Goal: Complete application form

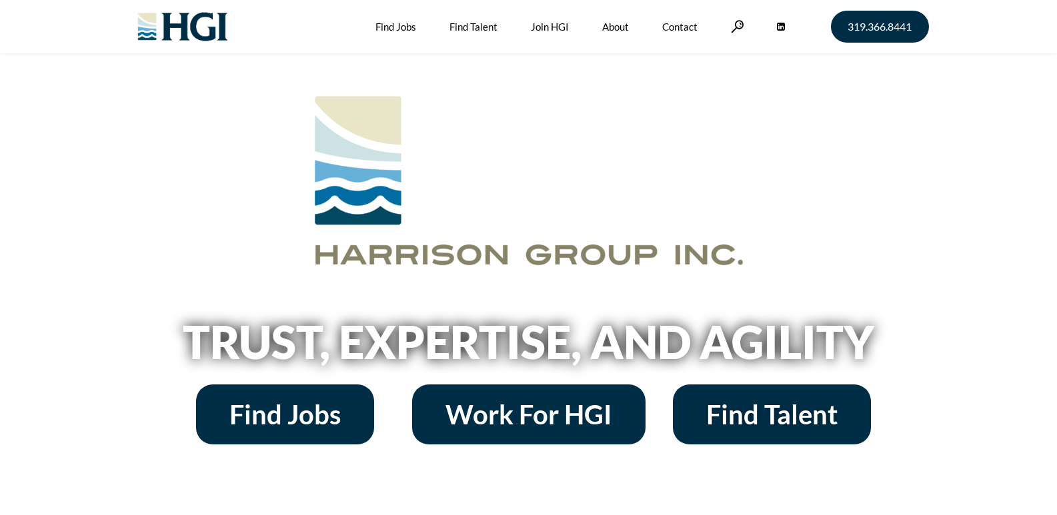
click at [662, 0] on link "Contact" at bounding box center [679, 26] width 35 height 53
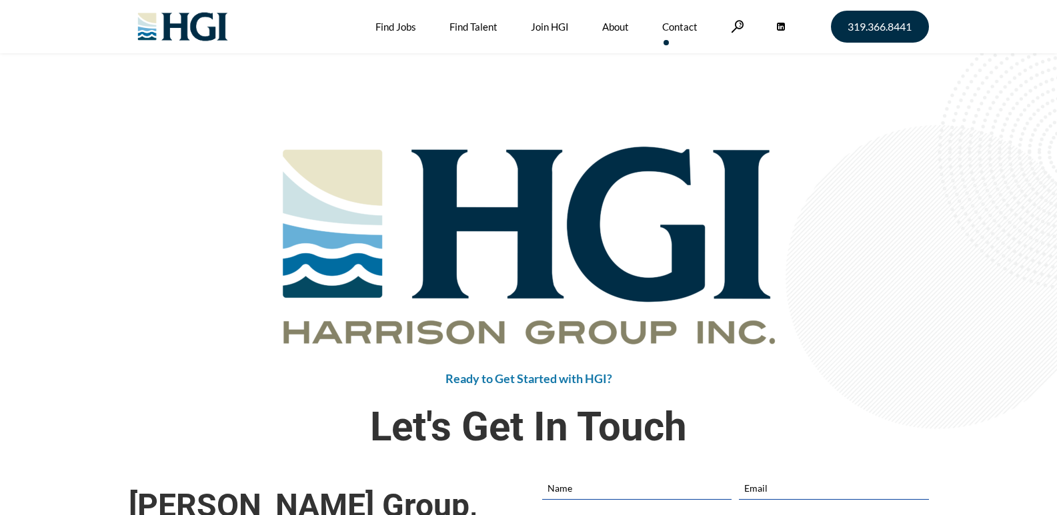
drag, startPoint x: 202, startPoint y: 69, endPoint x: 249, endPoint y: 63, distance: 47.7
click at [249, 63] on div "Ready to Get Started with HGI? Let's Get In Touch Harrison Group, Inc. 877.366.…" at bounding box center [528, 413] width 1057 height 721
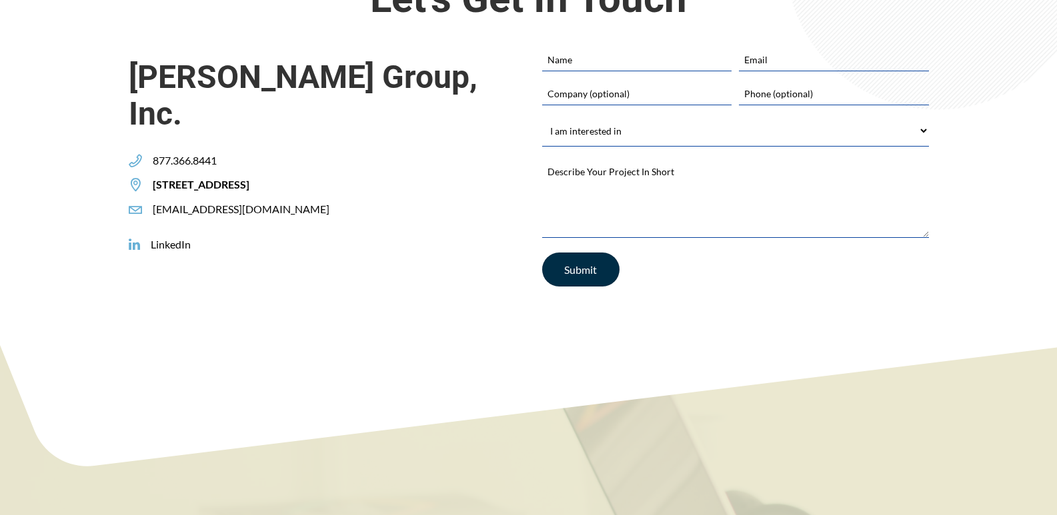
scroll to position [312, 0]
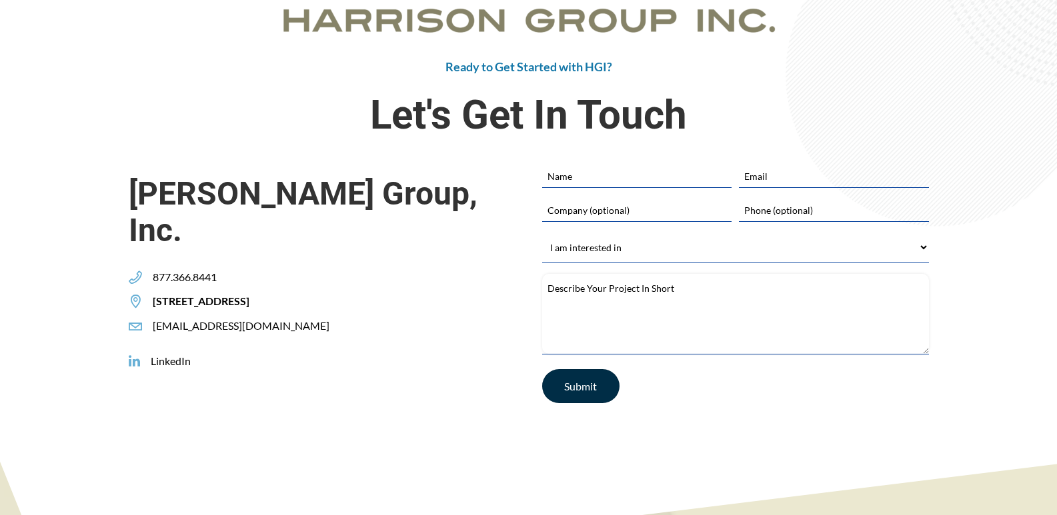
paste textarea "With values like integrity and a strong reputation, let's connect. I own a loca…"
drag, startPoint x: 602, startPoint y: 336, endPoint x: 620, endPoint y: 261, distance: 76.8
click at [602, 335] on textarea "Describe Your Project In Short *" at bounding box center [735, 314] width 387 height 80
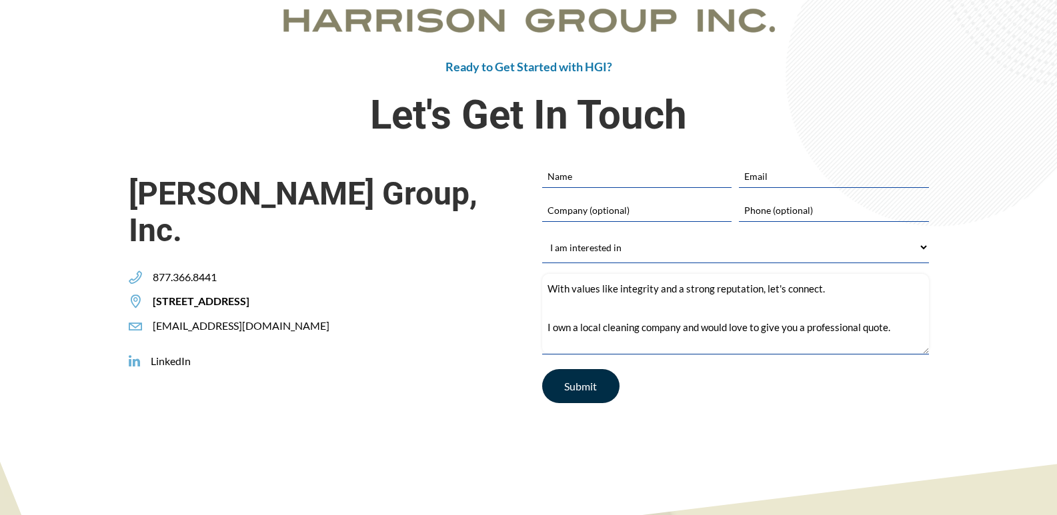
scroll to position [191, 0]
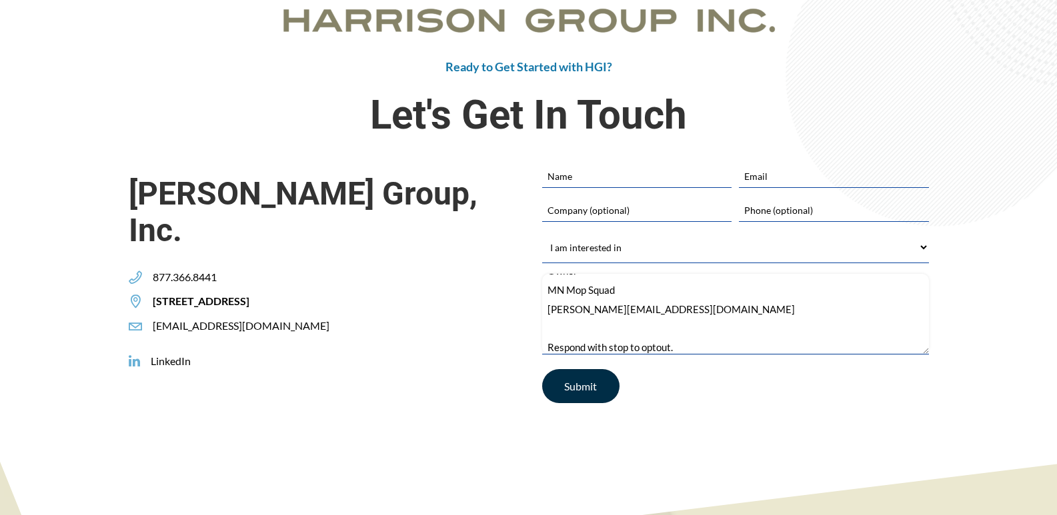
type textarea "With values like integrity and a strong reputation, let's connect. I own a loca…"
click at [621, 261] on select "I am interested in Finding a Job Building My Team Joining HGI Other" at bounding box center [735, 248] width 387 height 30
click at [621, 246] on select "I am interested in Finding a Job Building My Team Joining HGI Other" at bounding box center [735, 248] width 387 height 30
select select "Joining HGI"
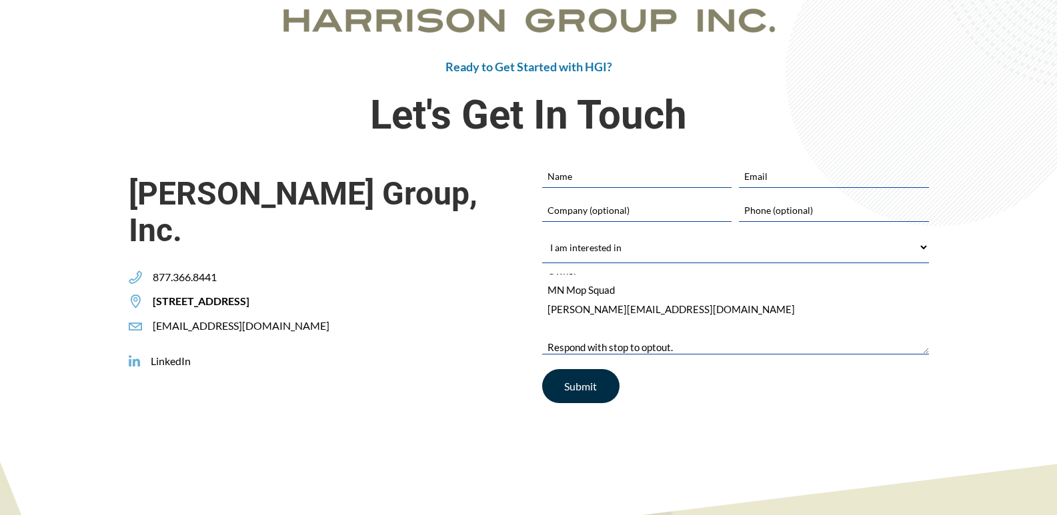
click at [542, 233] on select "I am interested in Finding a Job Building My Team Joining HGI Other" at bounding box center [735, 248] width 387 height 30
drag, startPoint x: 628, startPoint y: 207, endPoint x: 641, endPoint y: 222, distance: 19.4
click at [628, 207] on input "Company (optional)" at bounding box center [636, 210] width 189 height 23
type input "MN Mop Squad"
type input "Jeremy Belisle"
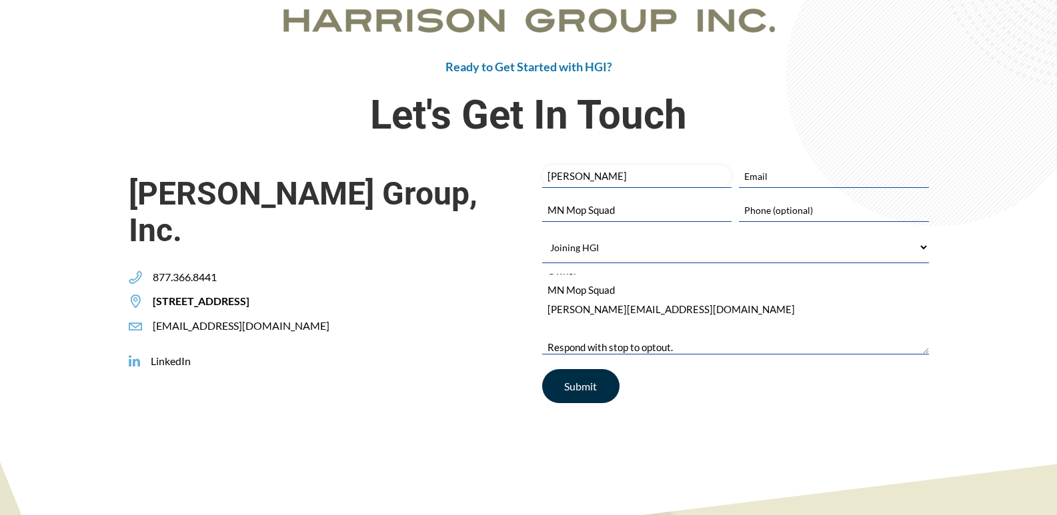
type input "jeremy@themnmopsquad.com"
type input "7632474340"
drag, startPoint x: 829, startPoint y: 219, endPoint x: 621, endPoint y: 322, distance: 232.2
click at [829, 219] on input "7632474340" at bounding box center [833, 210] width 189 height 23
click at [573, 385] on input "Submit" at bounding box center [580, 386] width 77 height 34
